Goal: Find specific page/section: Find specific page/section

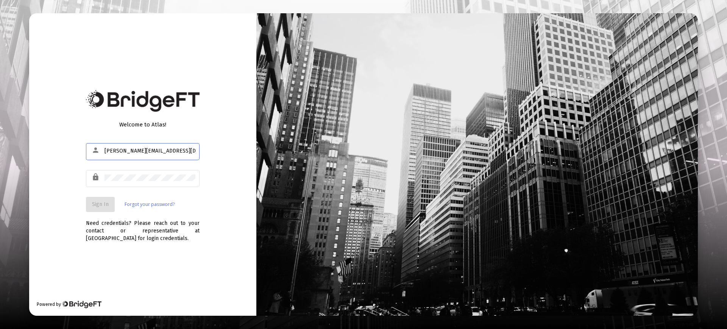
type input "[PERSON_NAME][EMAIL_ADDRESS][DOMAIN_NAME]"
click at [106, 203] on span "Sign In" at bounding box center [100, 204] width 17 height 6
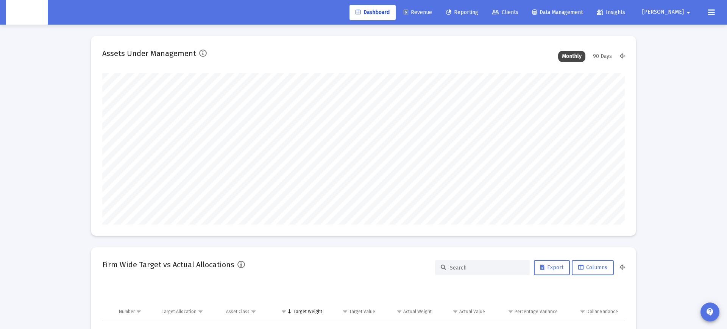
type input "[DATE]"
click at [518, 13] on span "Clients" at bounding box center [505, 12] width 26 height 6
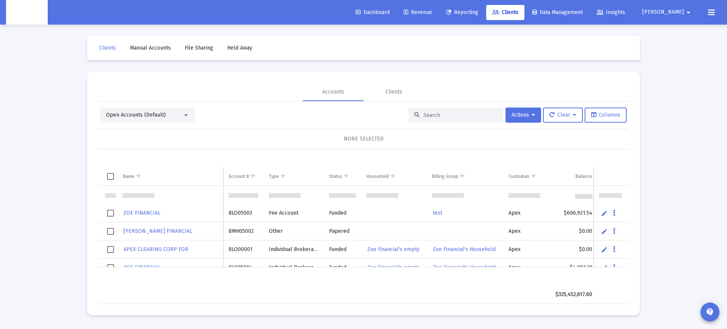
click at [436, 116] on input at bounding box center [460, 115] width 74 height 6
paste input "Jockowskier"
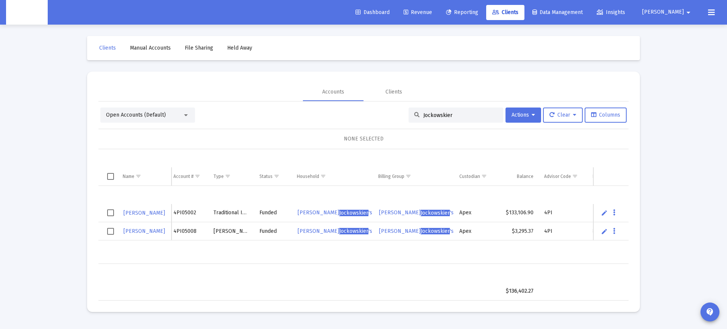
click at [437, 118] on input "Jockowskier" at bounding box center [460, 115] width 74 height 6
drag, startPoint x: 446, startPoint y: 115, endPoint x: 340, endPoint y: 112, distance: 106.1
click at [340, 112] on div "Open Accounts (Default) orange Actions Clear Columns" at bounding box center [363, 115] width 526 height 15
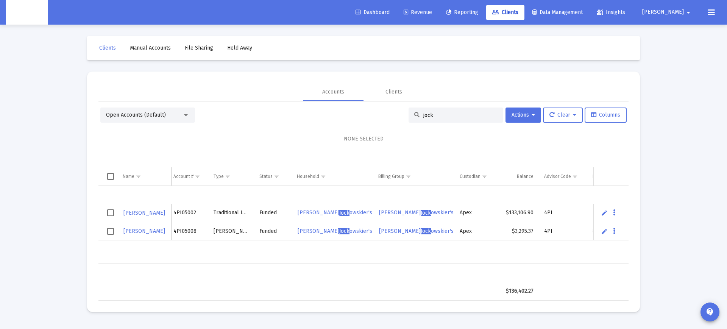
type input "jock"
click at [192, 231] on td "4PI05008" at bounding box center [188, 231] width 40 height 18
copy td "4PI05008"
click at [327, 211] on span "[PERSON_NAME]'s Household" at bounding box center [349, 212] width 102 height 6
